Goal: Task Accomplishment & Management: Use online tool/utility

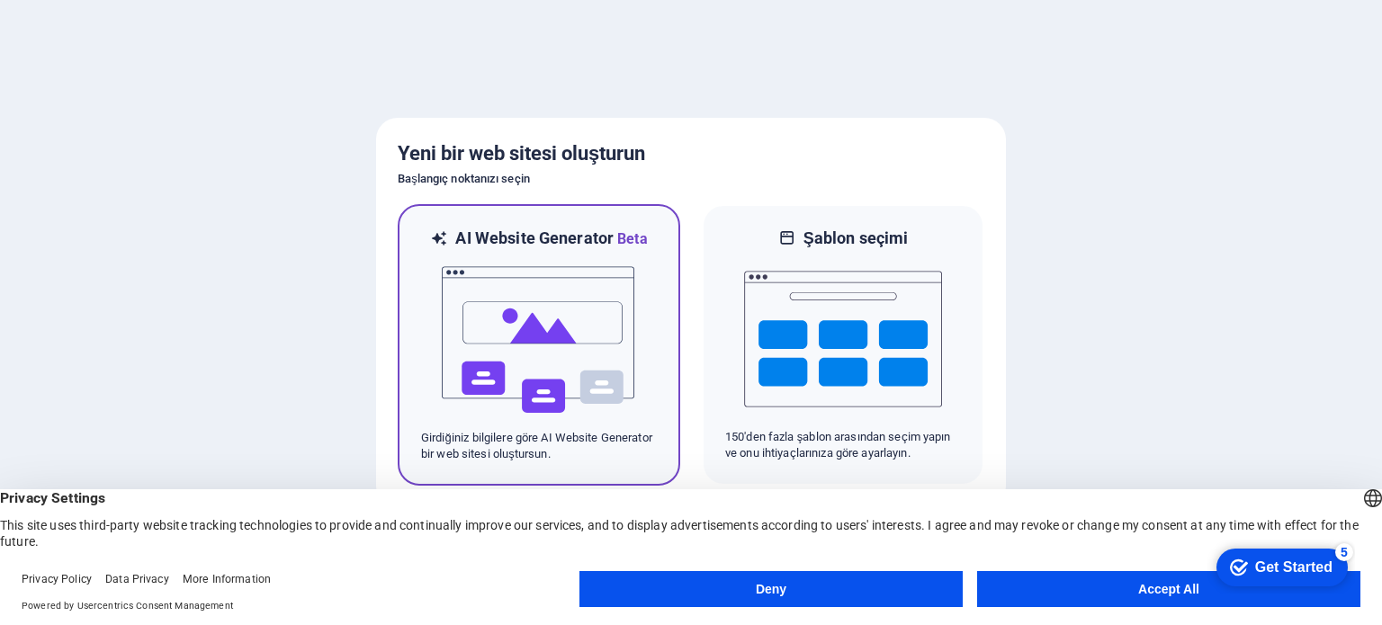
click at [559, 320] on img at bounding box center [539, 340] width 198 height 180
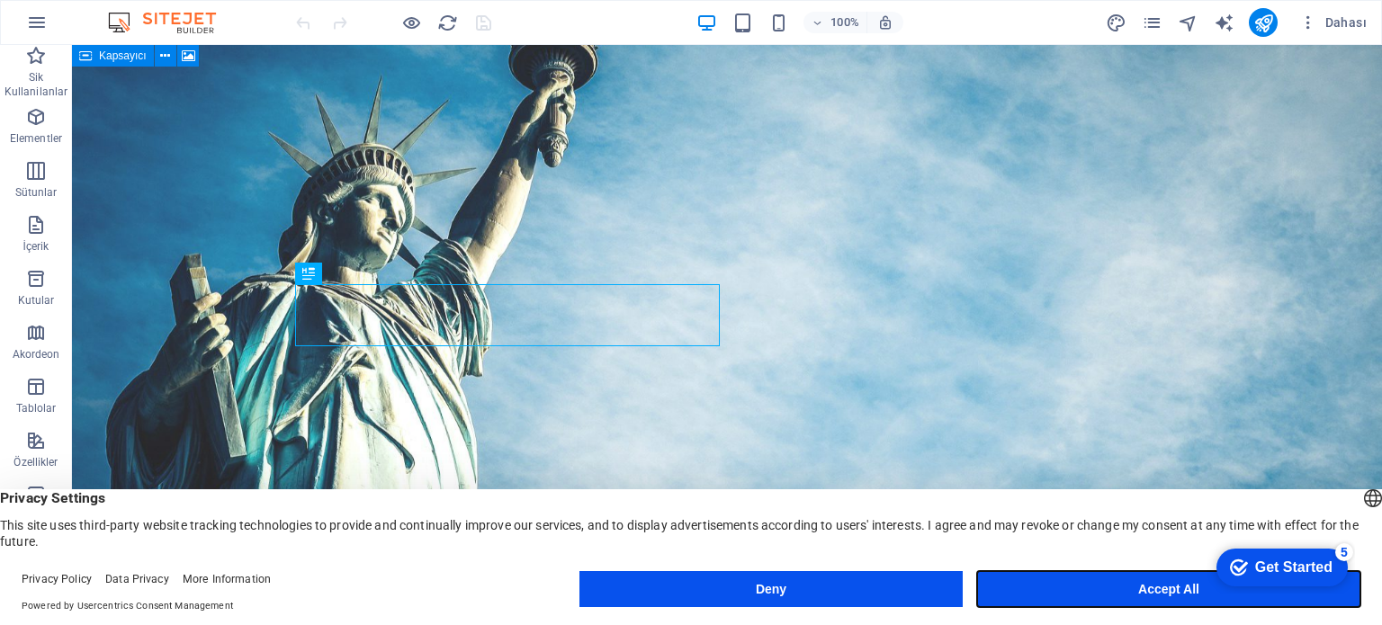
click at [1083, 590] on button "Accept All" at bounding box center [1168, 589] width 383 height 36
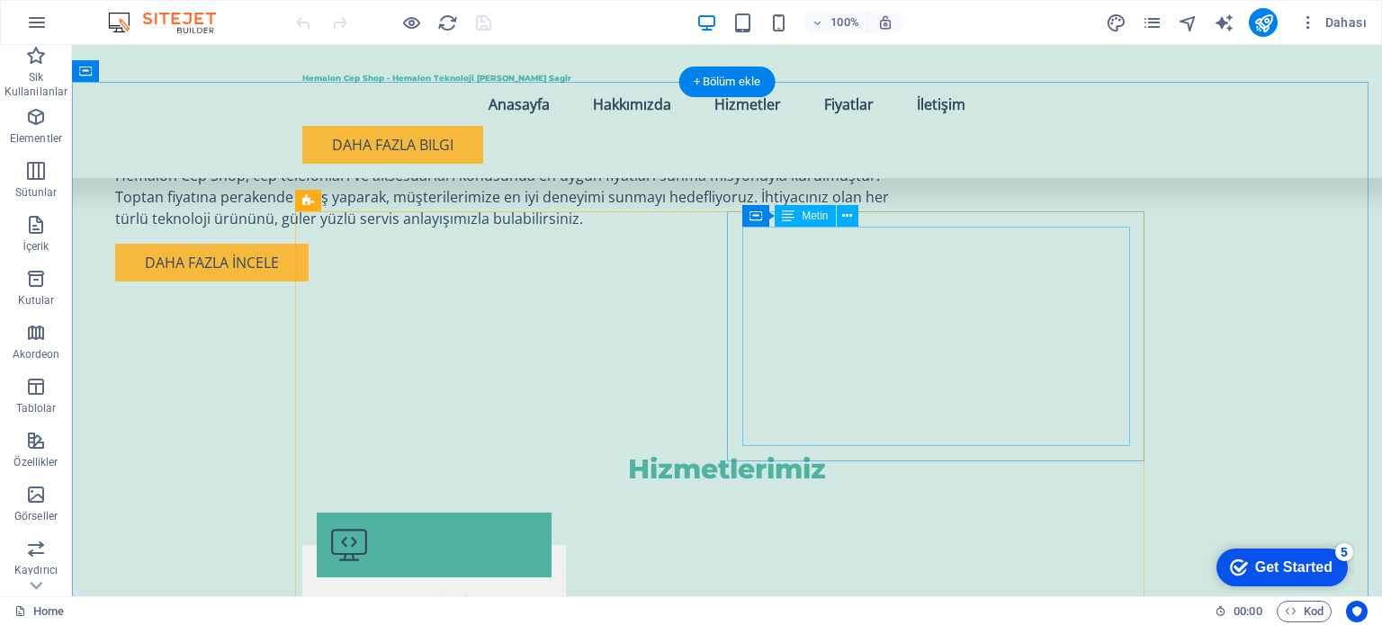
scroll to position [1570, 0]
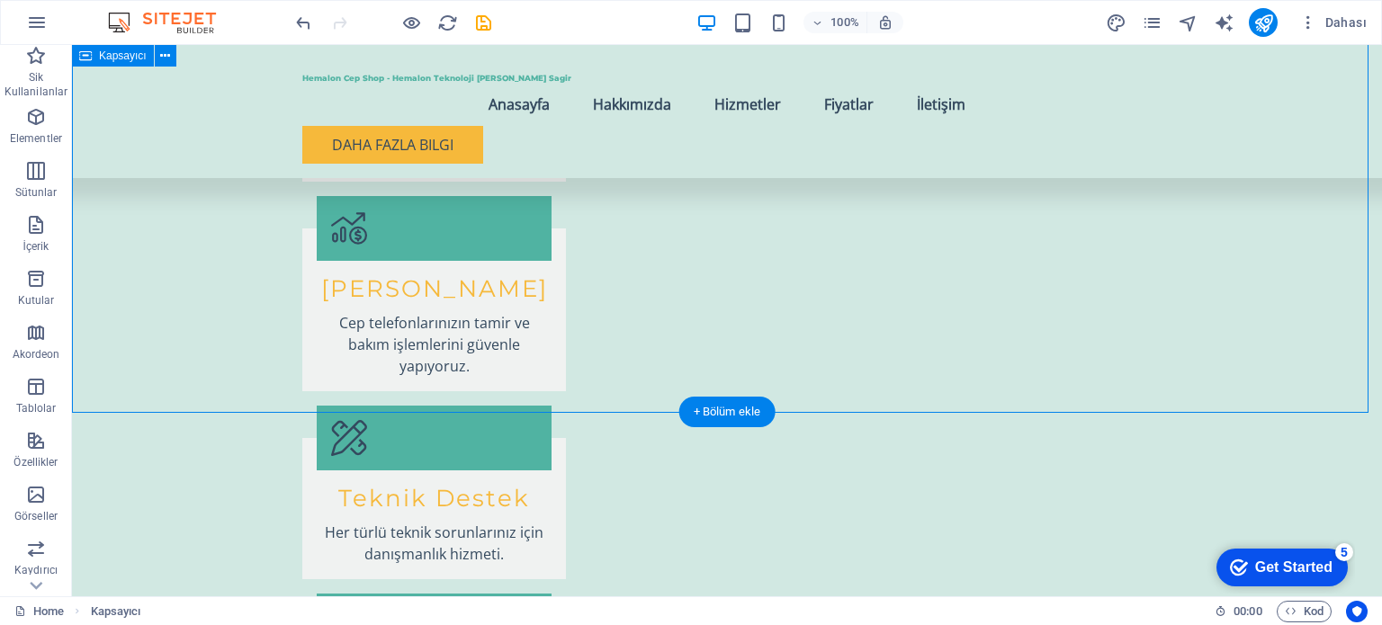
scroll to position [2532, 0]
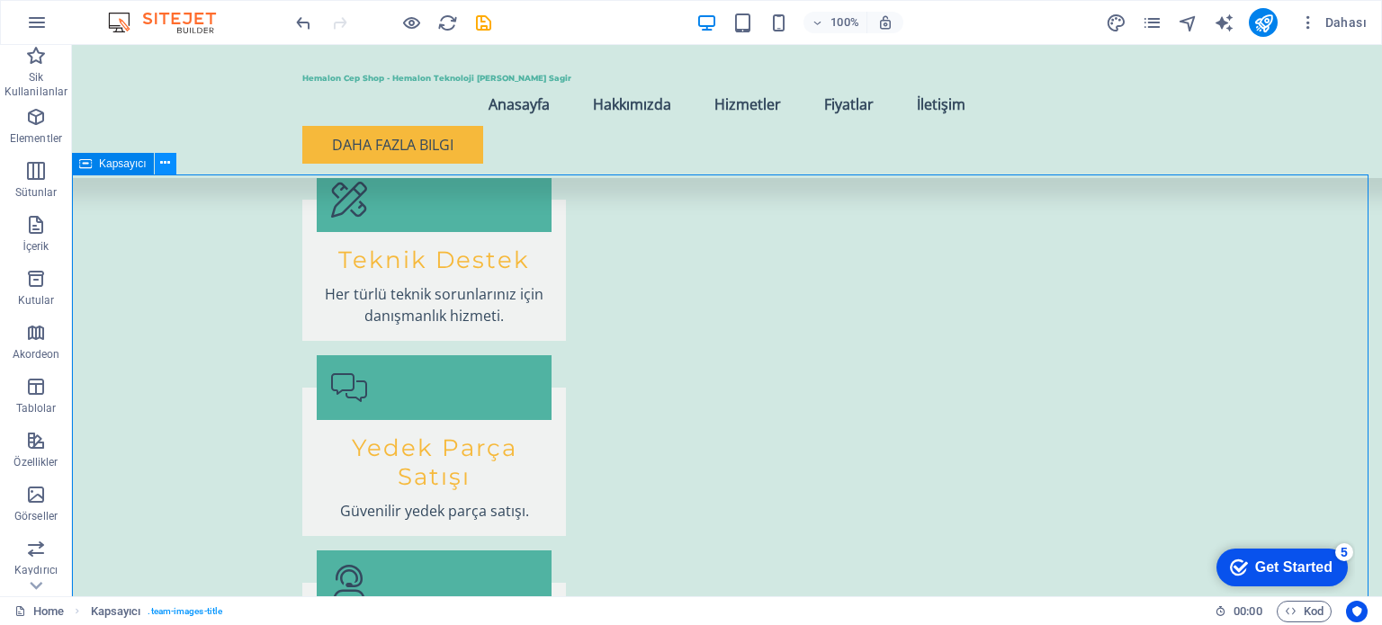
click at [166, 167] on icon at bounding box center [165, 163] width 10 height 19
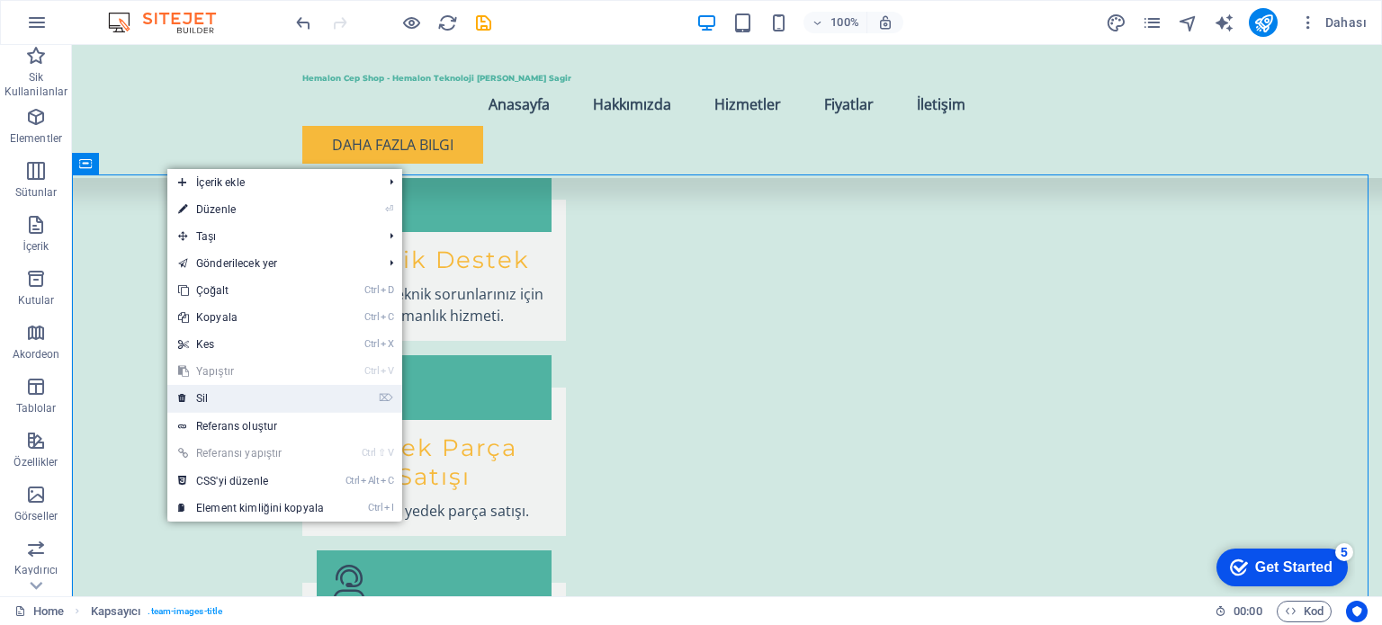
click at [234, 388] on link "⌦ Sil" at bounding box center [250, 398] width 167 height 27
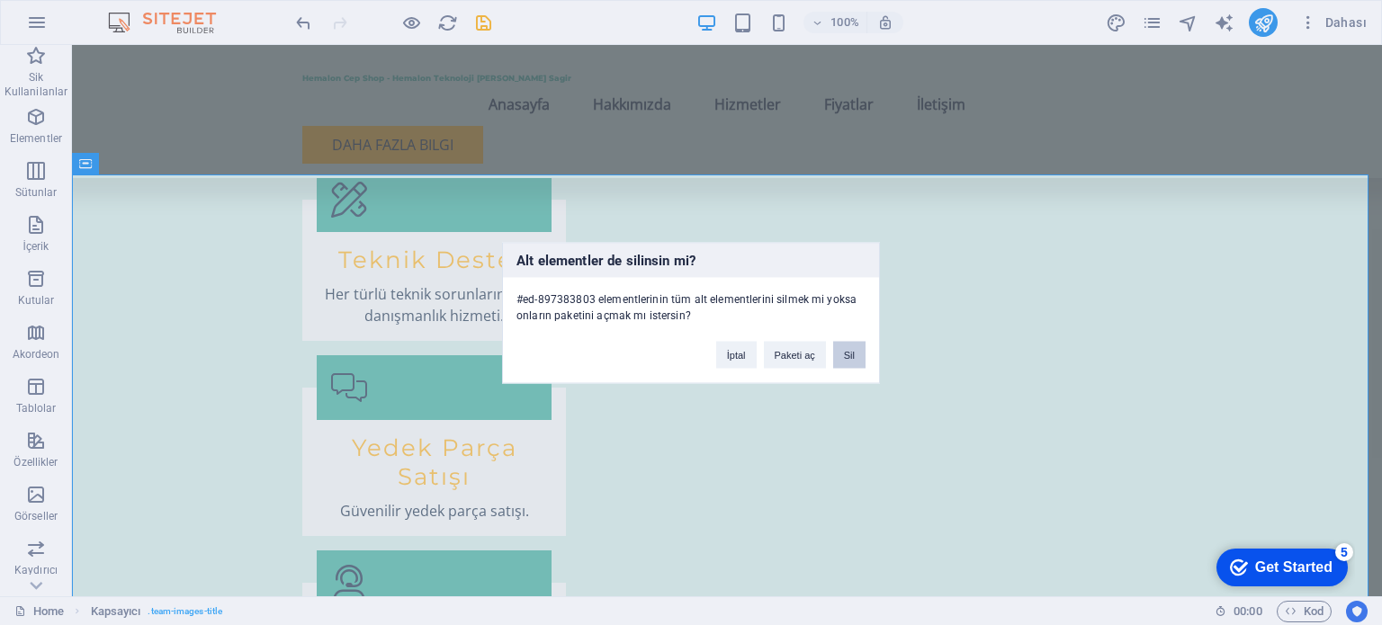
click at [844, 352] on button "Sil" at bounding box center [849, 354] width 32 height 27
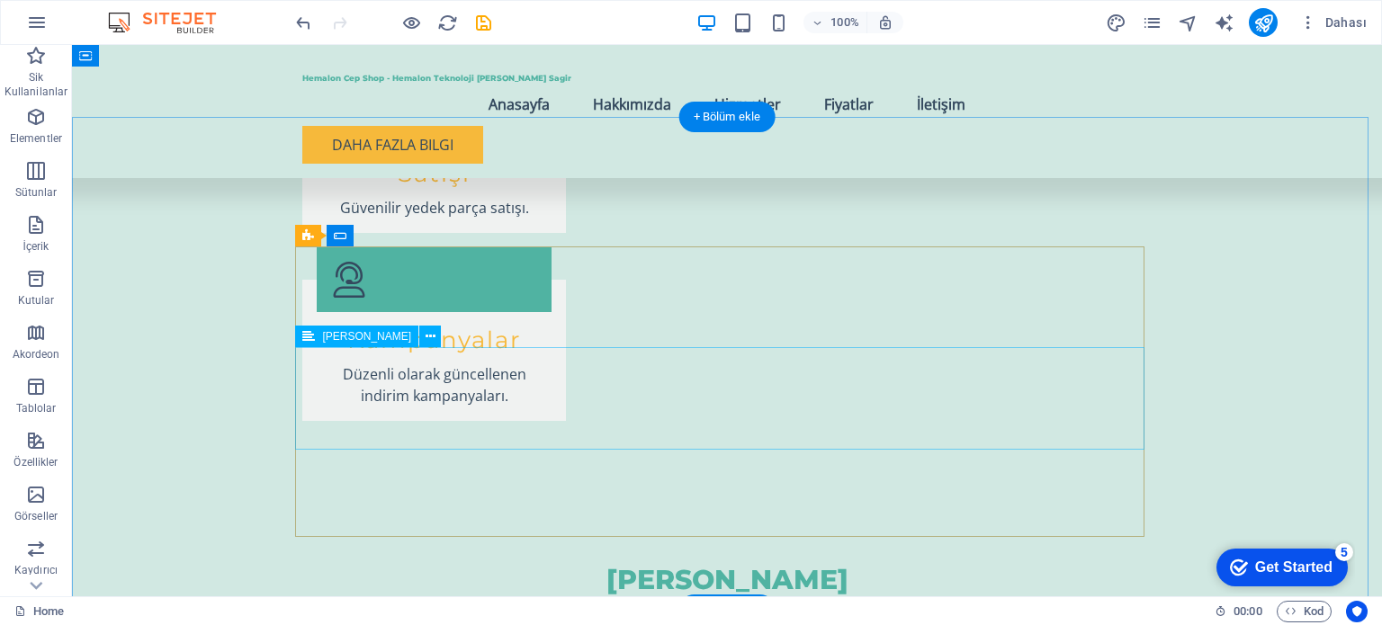
scroll to position [2761, 0]
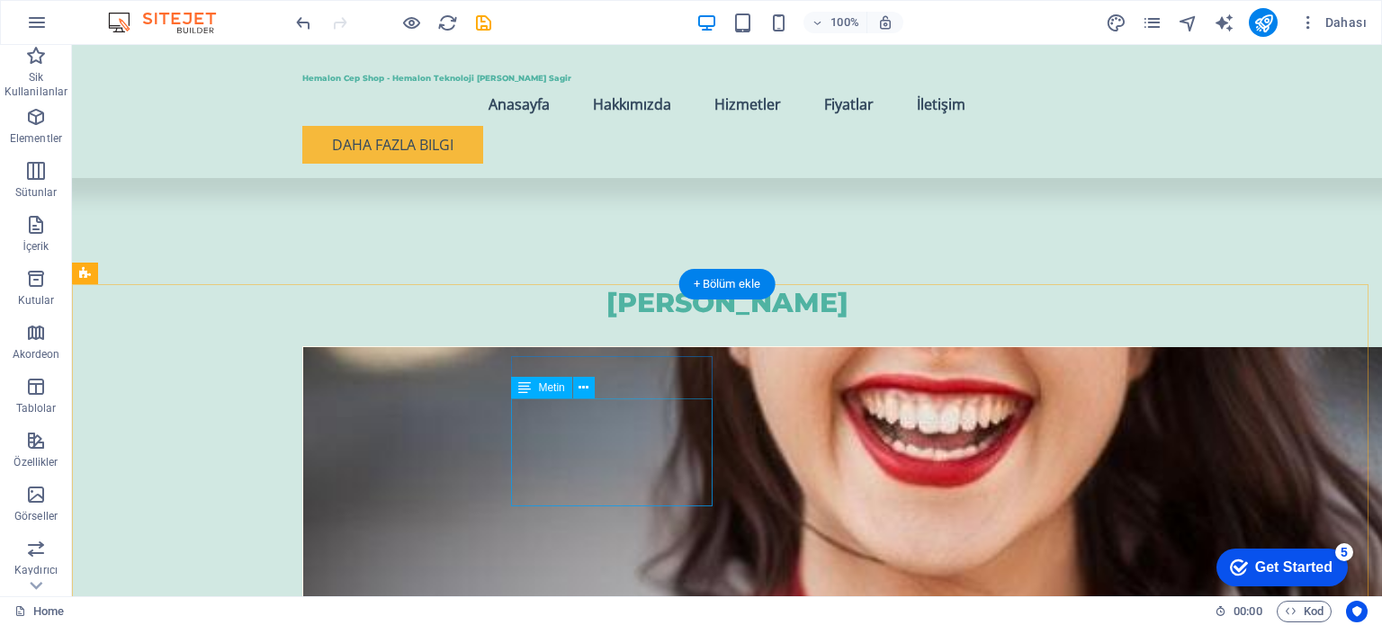
scroll to position [3169, 0]
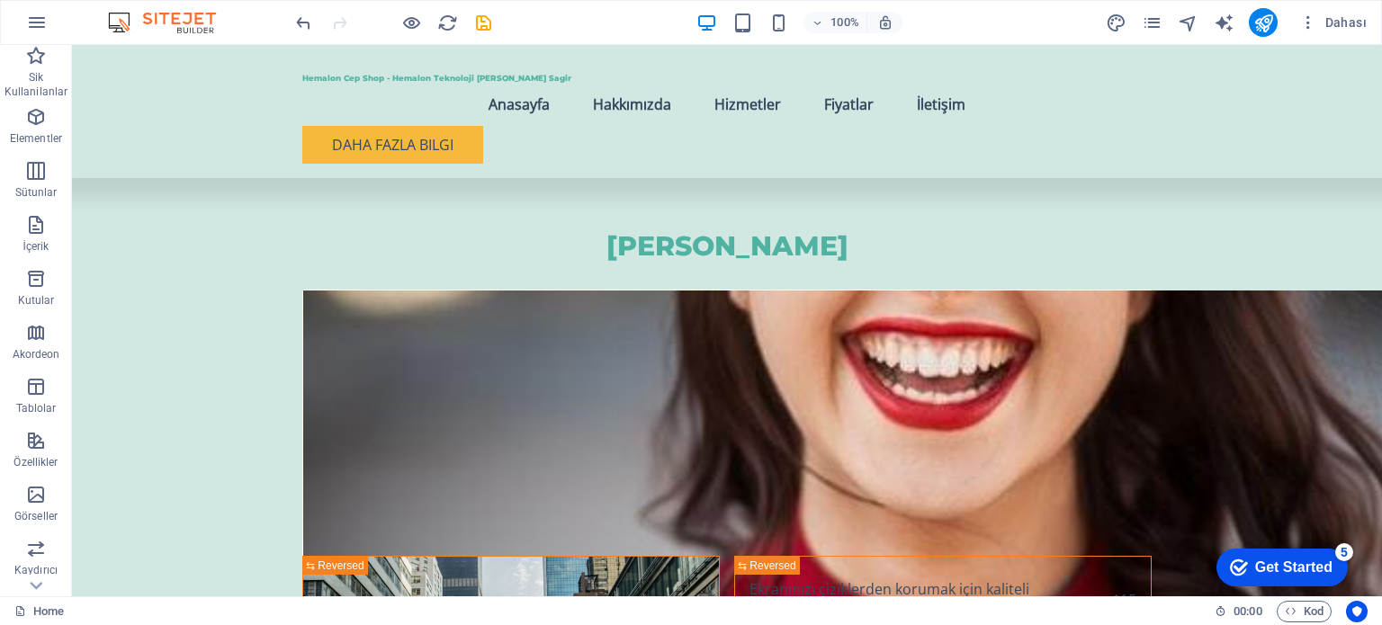
click at [1300, 574] on div "Get Started" at bounding box center [1293, 568] width 77 height 16
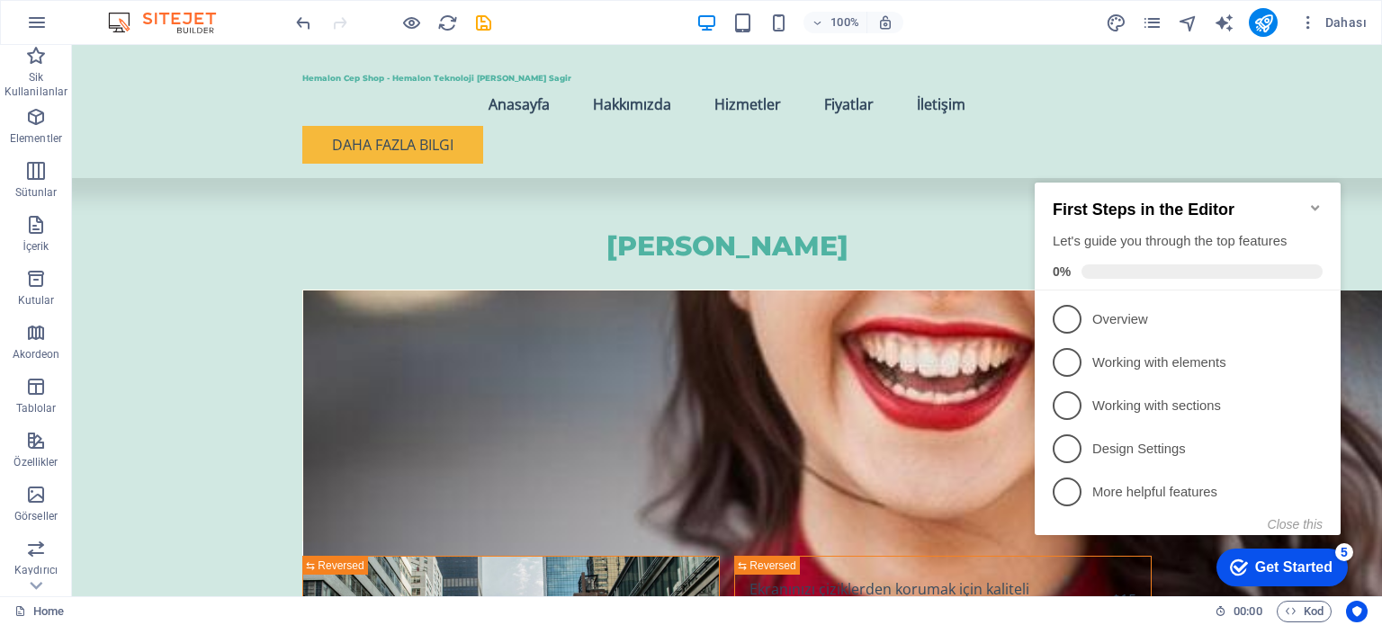
click at [1310, 201] on icon "Minimize checklist" at bounding box center [1316, 208] width 14 height 14
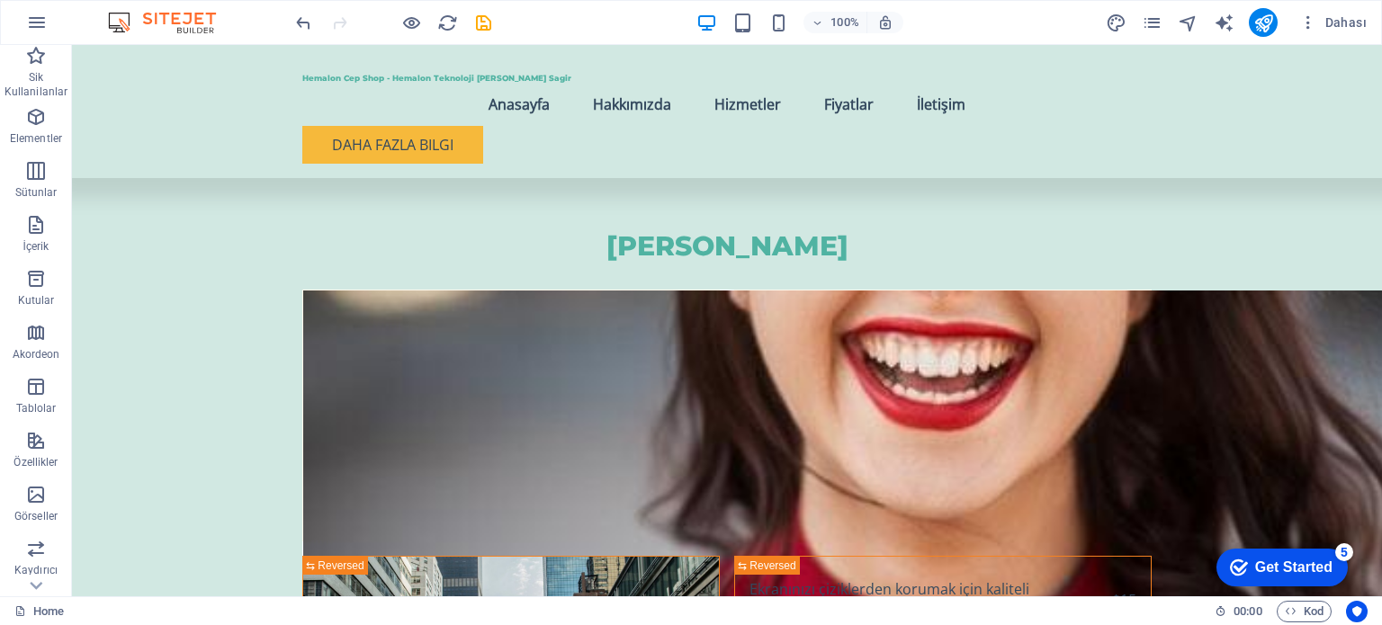
click at [1310, 561] on div "Get Started" at bounding box center [1293, 568] width 77 height 16
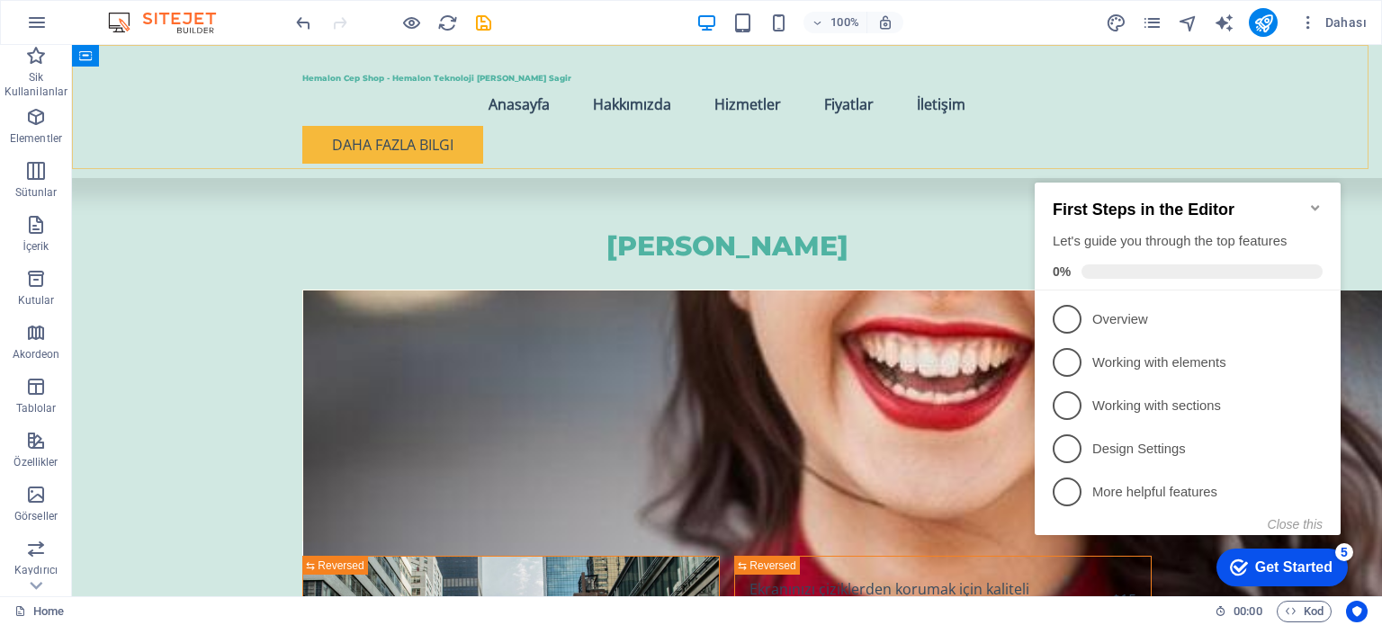
click at [1263, 142] on div "Hemalon Cep Shop - Hemalon Teknoloji Anter Sagir Menu Anasayfa Hakkımızda Hizme…" at bounding box center [727, 111] width 1310 height 133
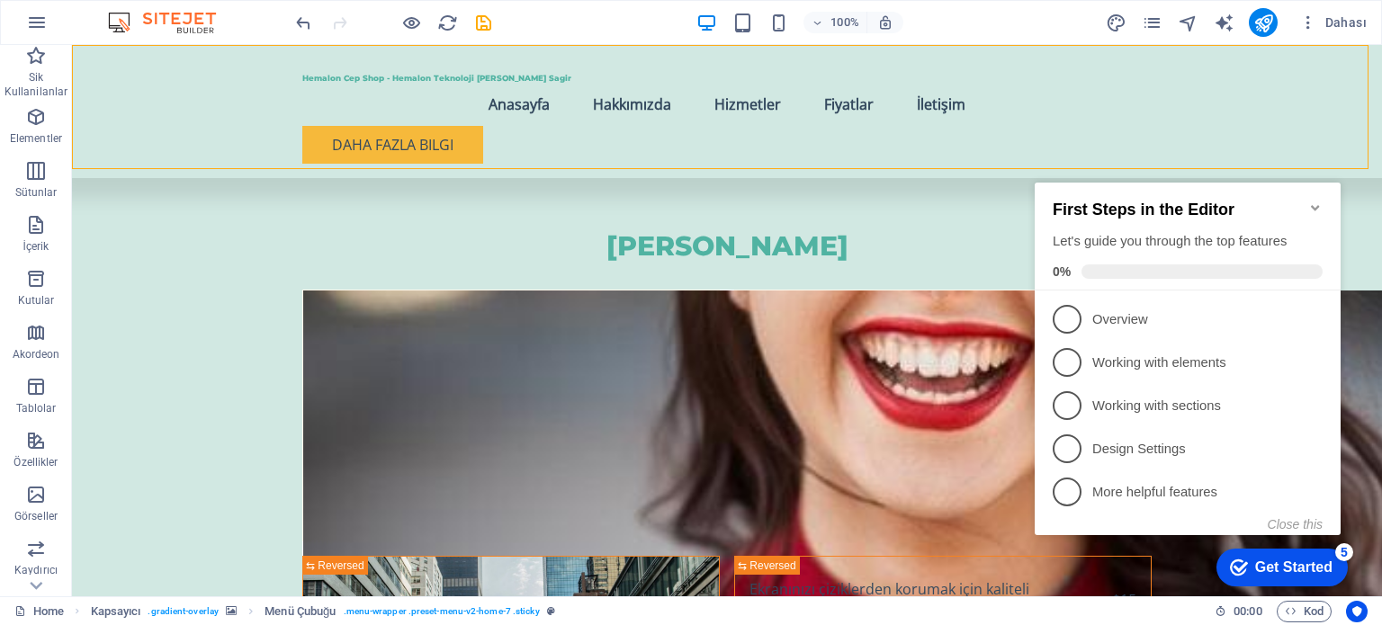
click at [1310, 202] on icon "Minimize checklist" at bounding box center [1316, 208] width 14 height 14
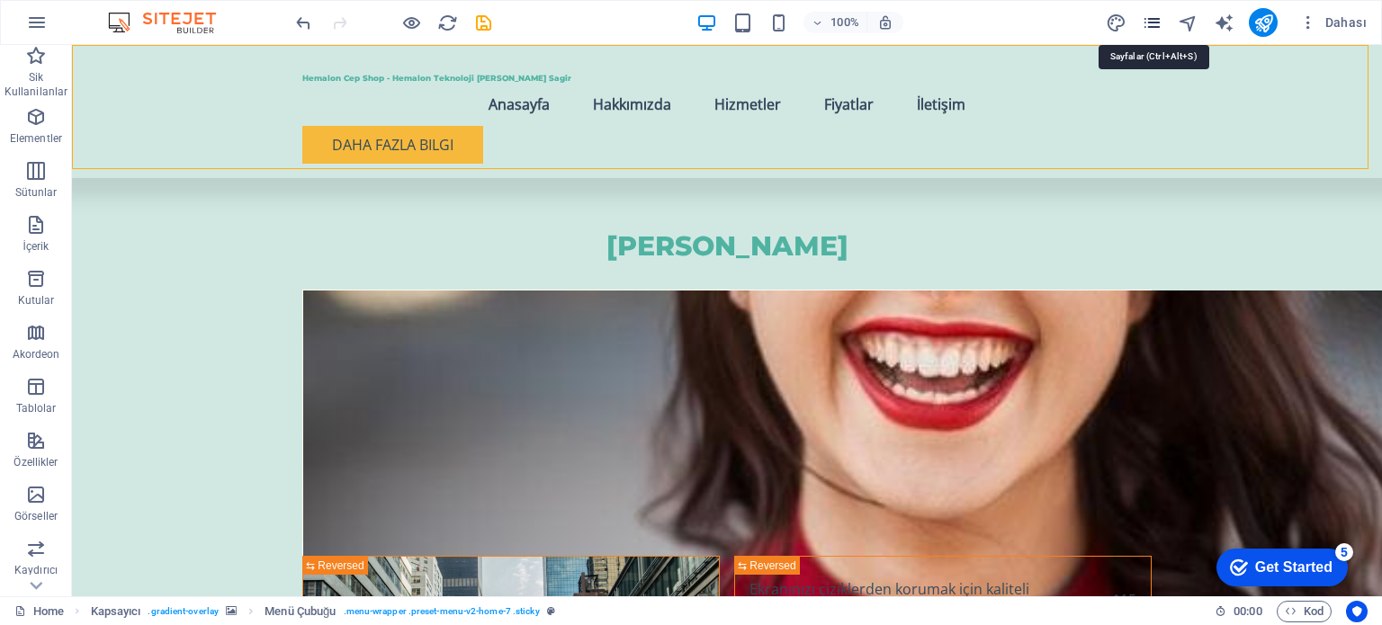
click at [1158, 17] on icon "pages" at bounding box center [1152, 23] width 21 height 21
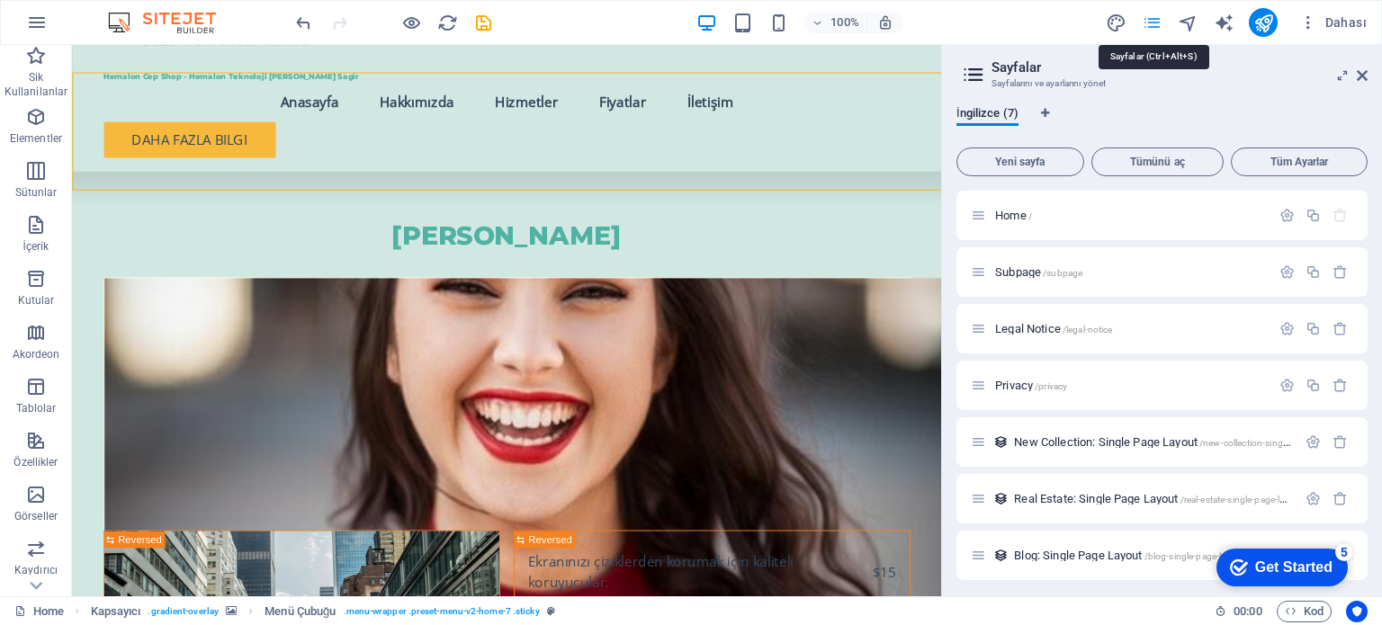
scroll to position [3140, 0]
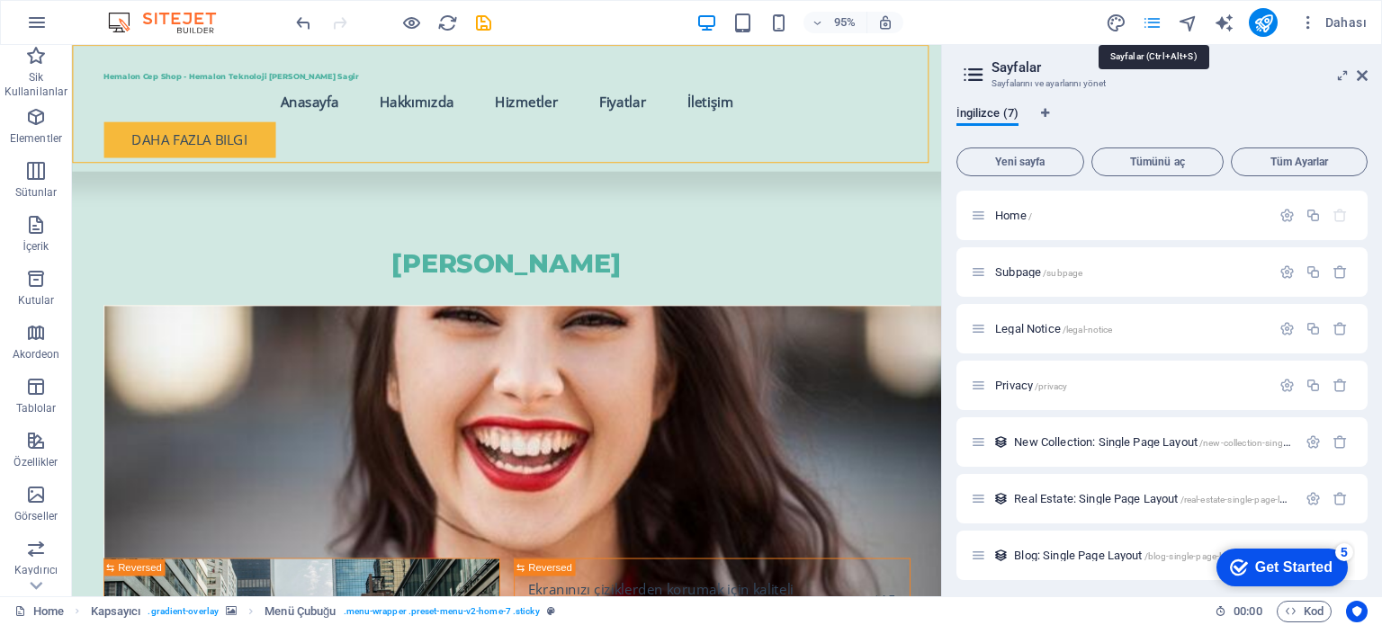
click at [1158, 30] on icon "pages" at bounding box center [1152, 23] width 21 height 21
click at [1190, 27] on icon "navigator" at bounding box center [1188, 23] width 21 height 21
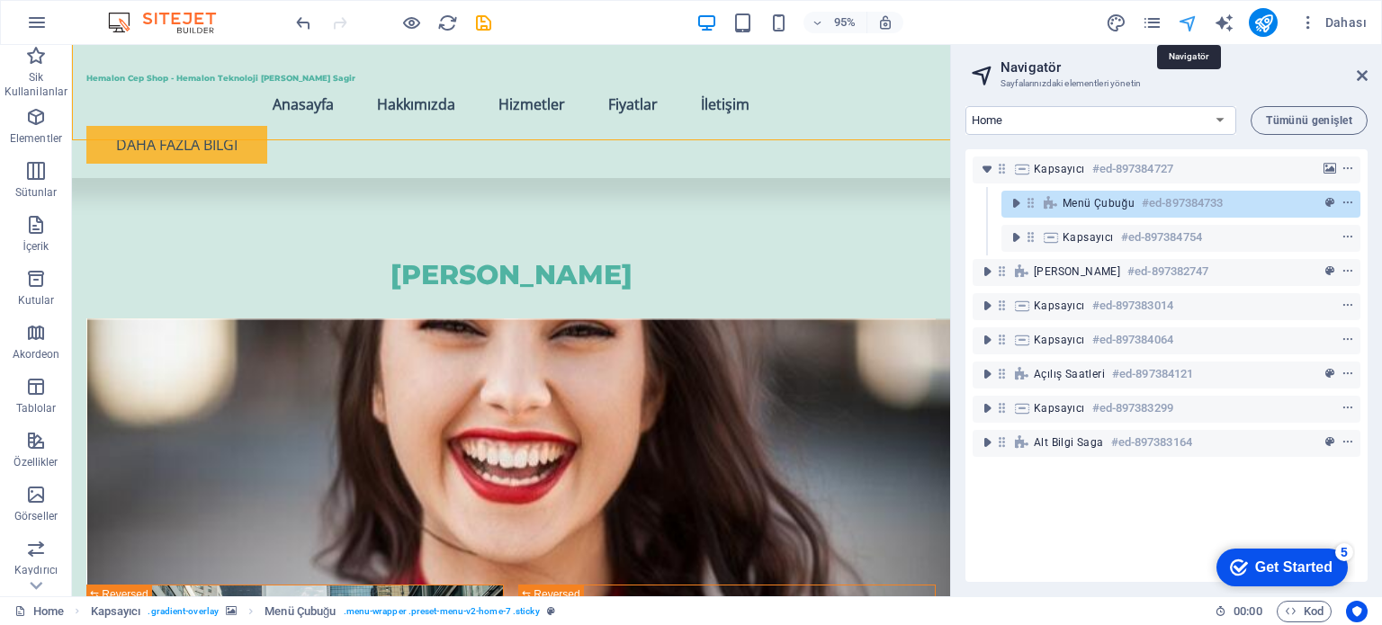
scroll to position [3169, 0]
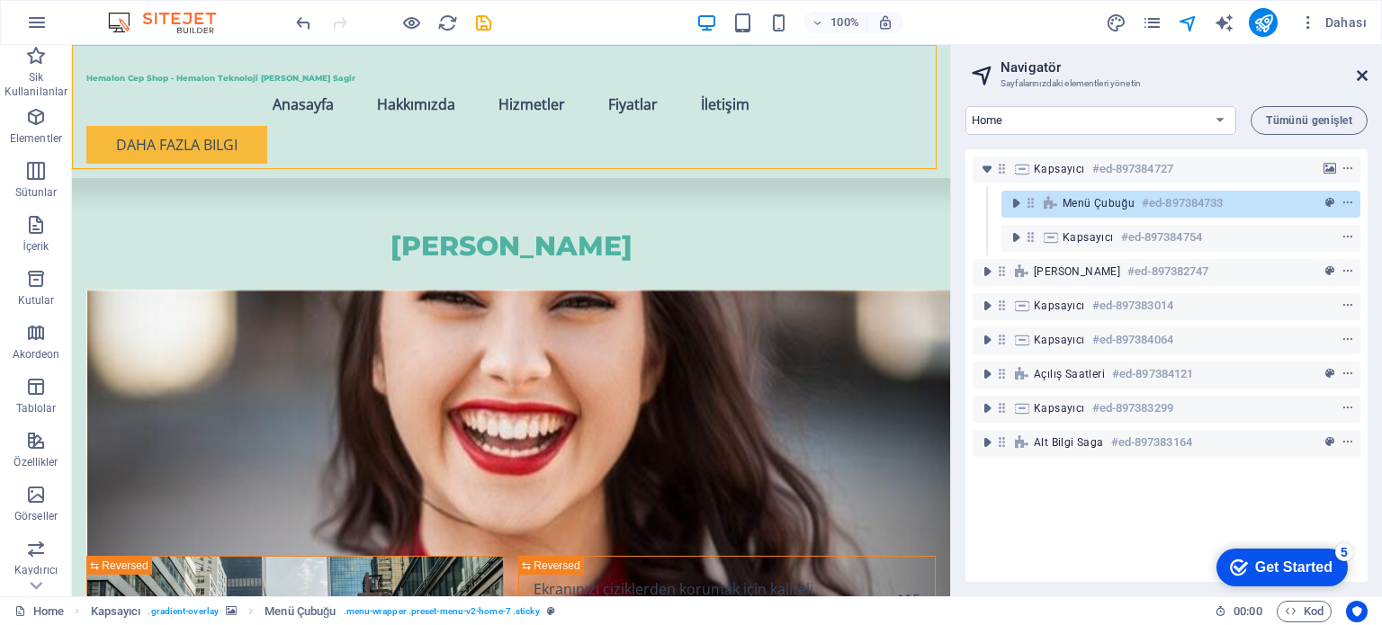
click at [1362, 71] on icon at bounding box center [1362, 75] width 11 height 14
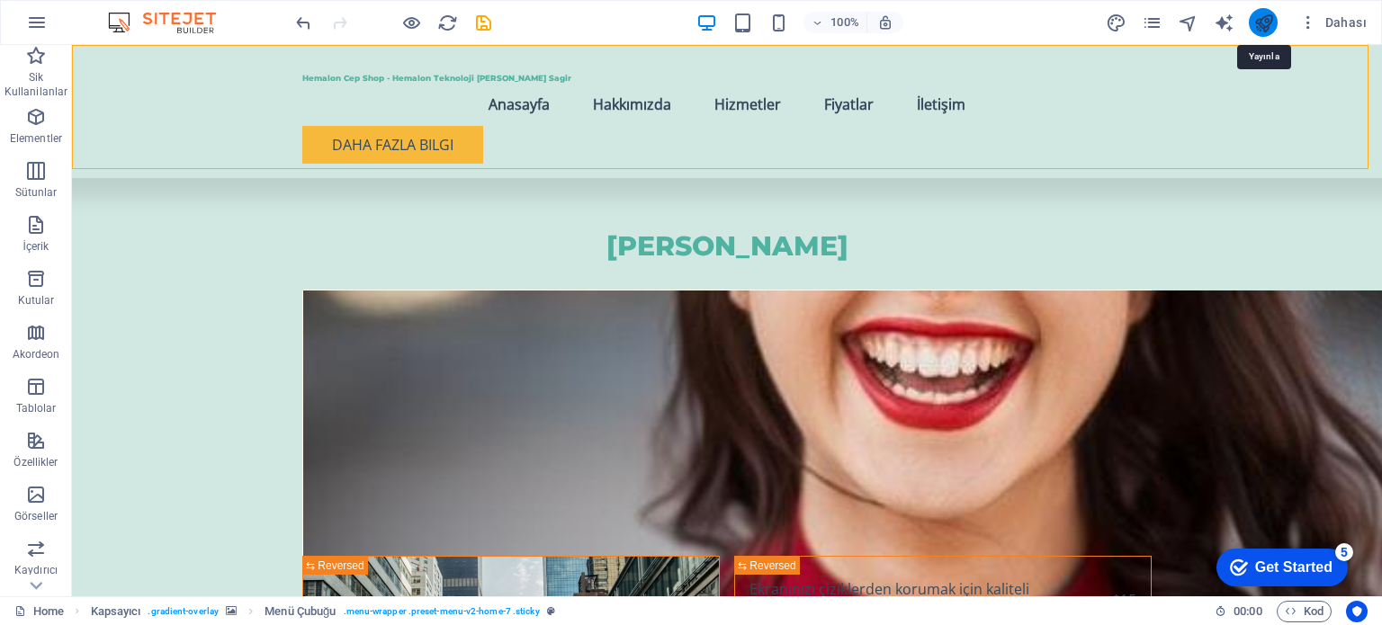
click at [1256, 18] on icon "publish" at bounding box center [1264, 23] width 21 height 21
